Goal: Task Accomplishment & Management: Manage account settings

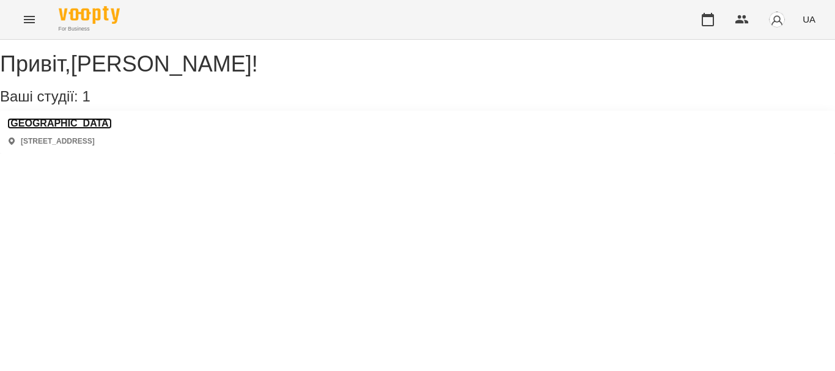
click at [76, 129] on h3 "[GEOGRAPHIC_DATA]" at bounding box center [59, 123] width 105 height 11
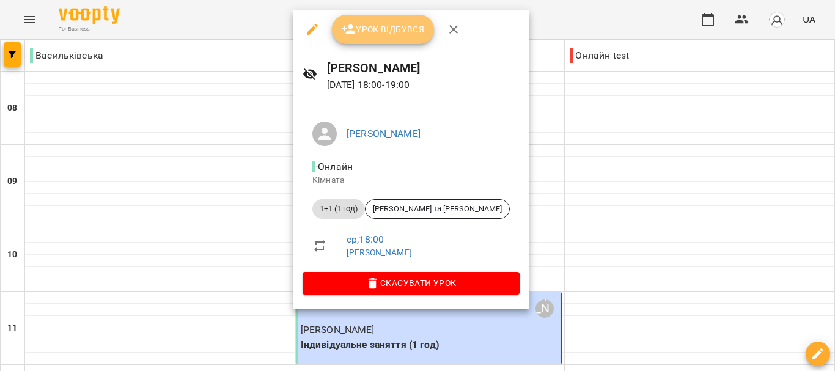
click at [377, 32] on span "Урок відбувся" at bounding box center [383, 29] width 83 height 15
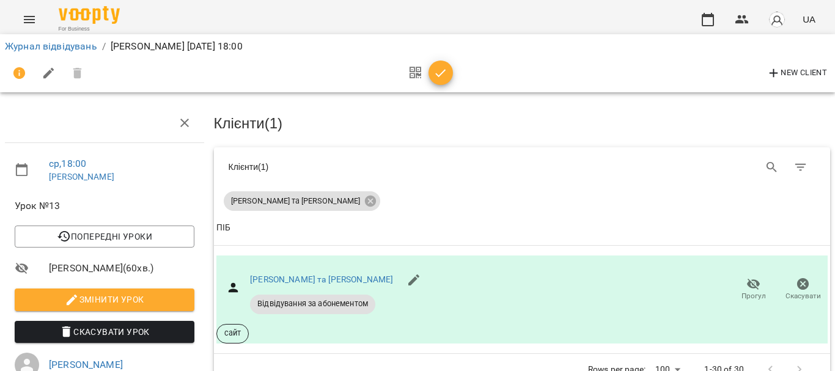
scroll to position [95, 0]
click at [88, 52] on li "Журнал відвідувань" at bounding box center [51, 46] width 92 height 15
click at [83, 42] on link "Журнал відвідувань" at bounding box center [51, 46] width 92 height 12
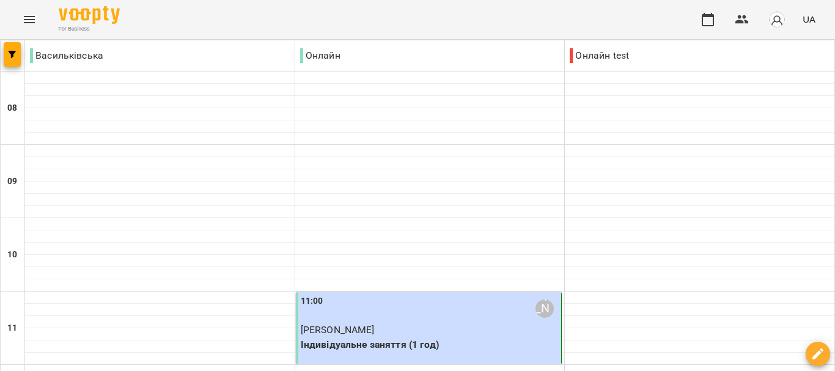
scroll to position [882, 0]
